Goal: Find specific page/section: Find specific page/section

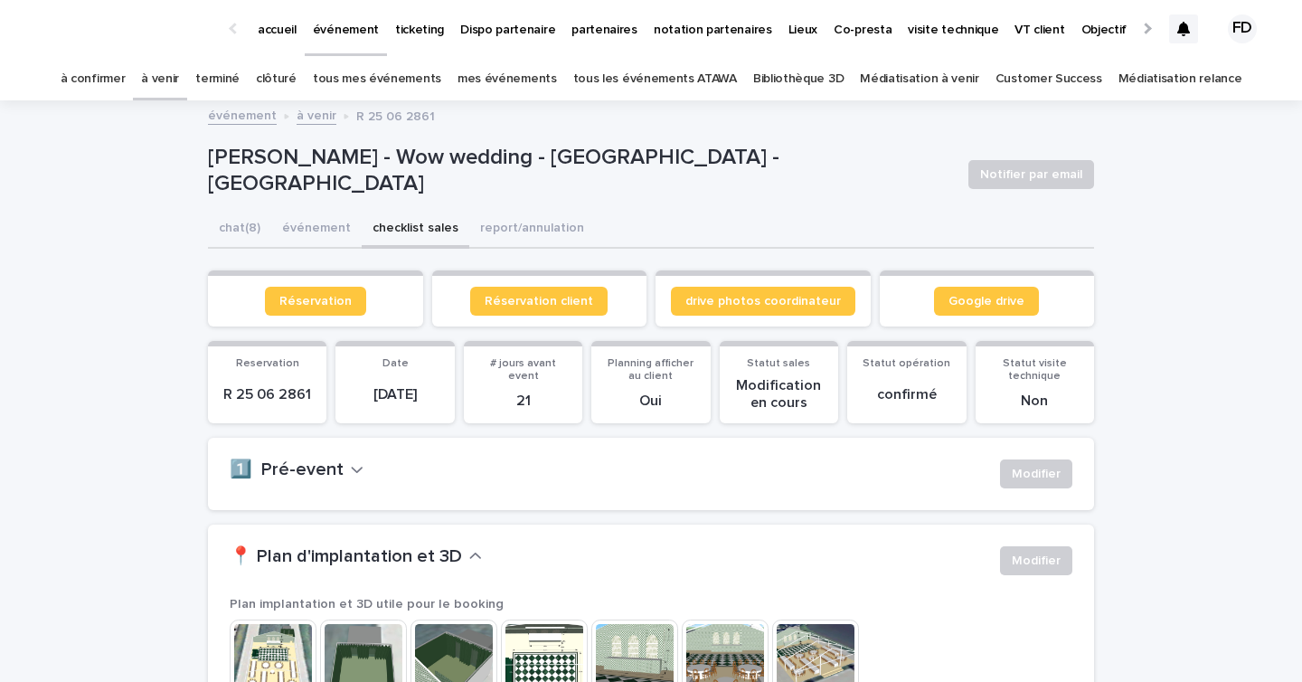
click at [123, 84] on link "à confirmer" at bounding box center [93, 79] width 65 height 42
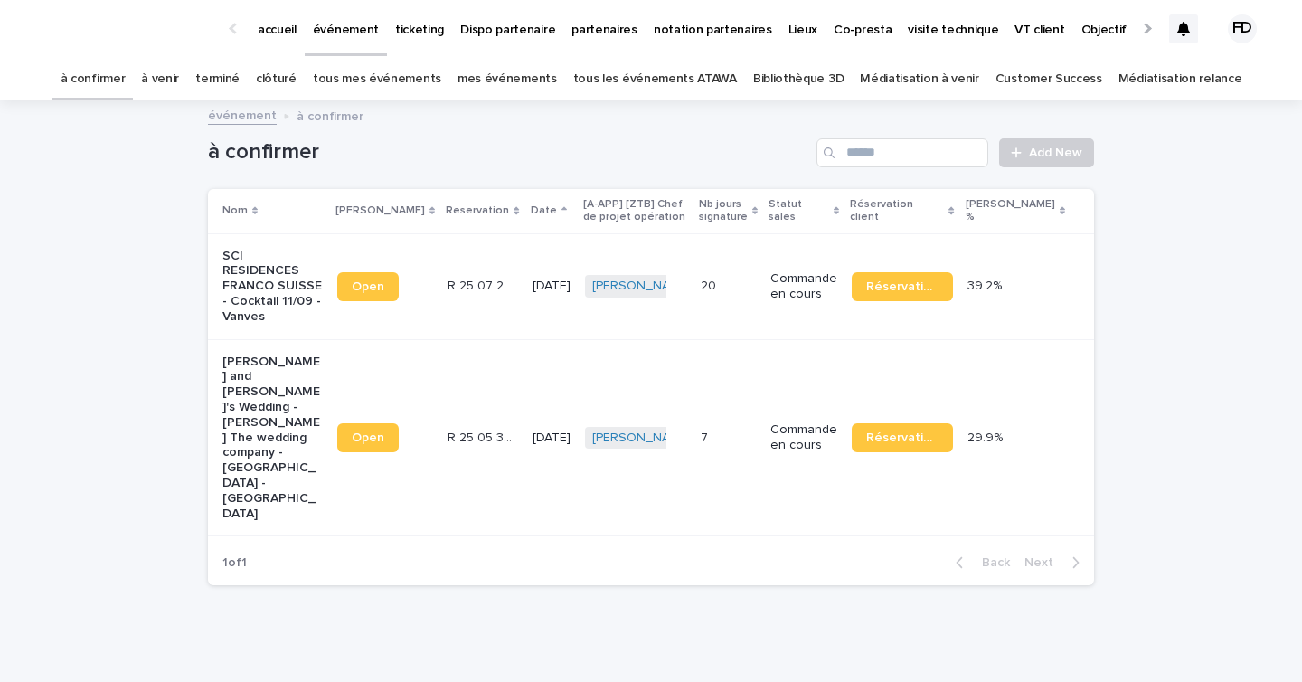
click at [757, 434] on div "7 7" at bounding box center [728, 438] width 56 height 30
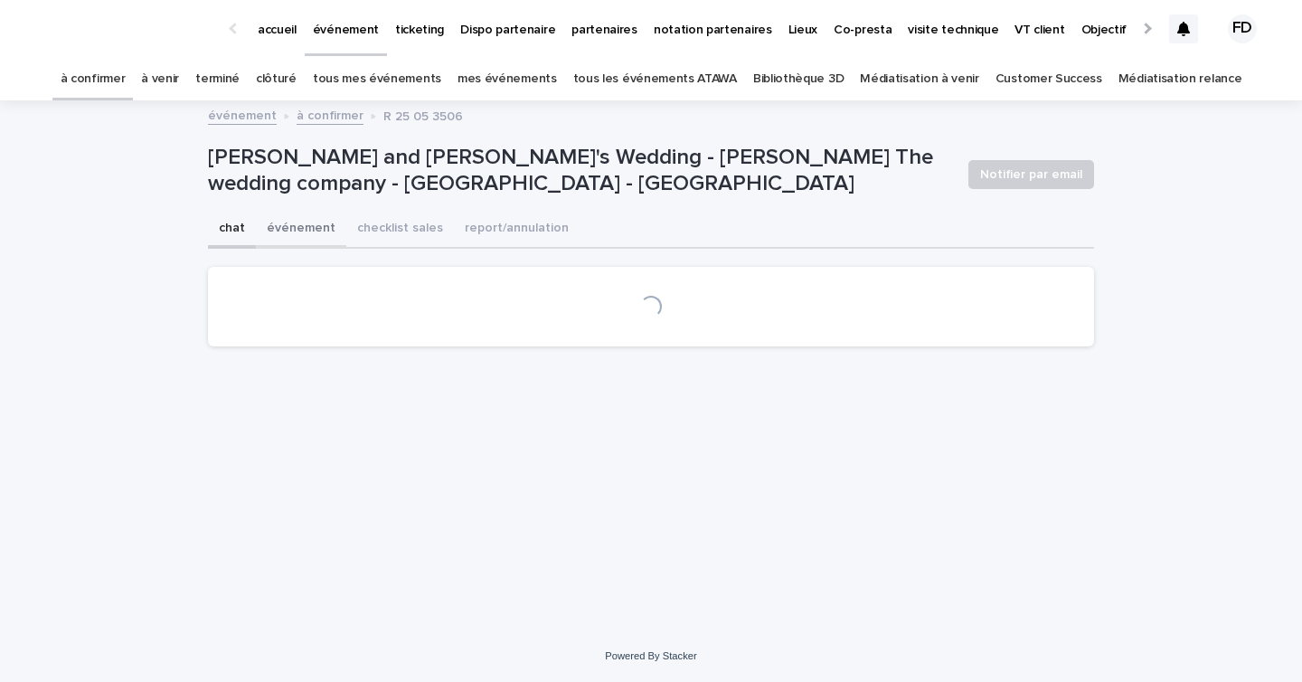
click at [290, 223] on button "événement" at bounding box center [301, 230] width 90 height 38
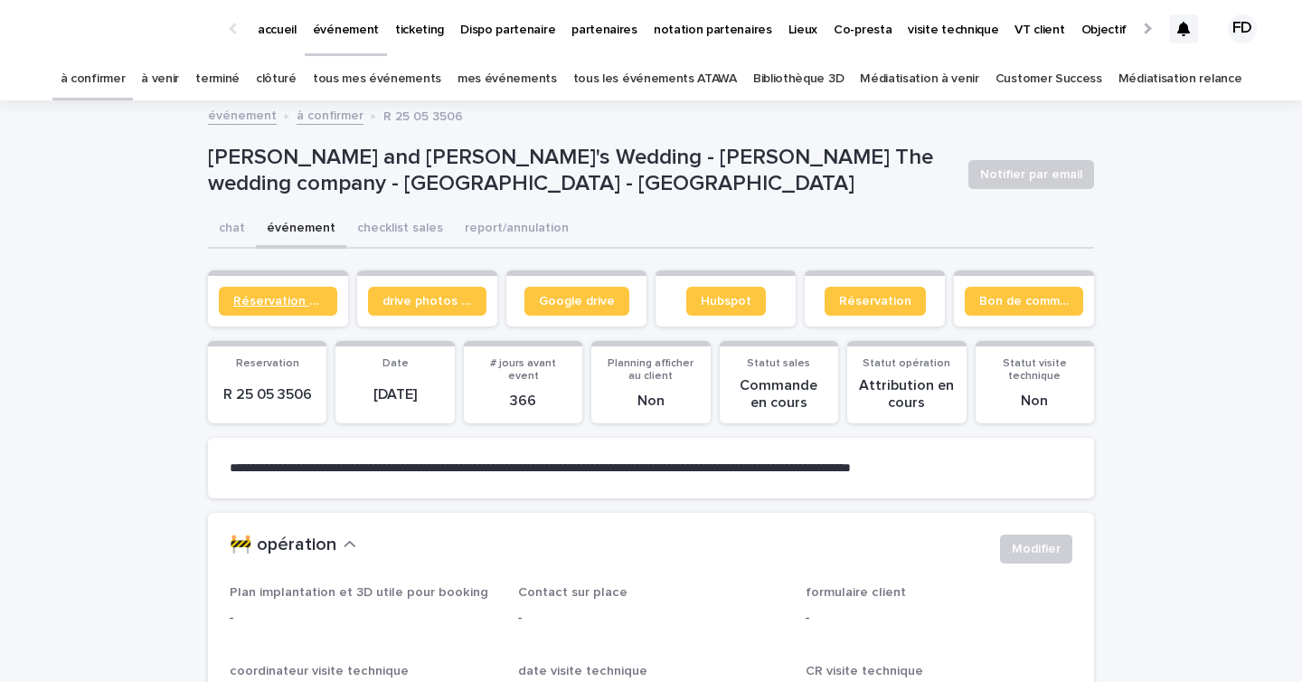
click at [296, 308] on link "Réservation client" at bounding box center [278, 301] width 118 height 29
